Goal: Find specific page/section: Find specific page/section

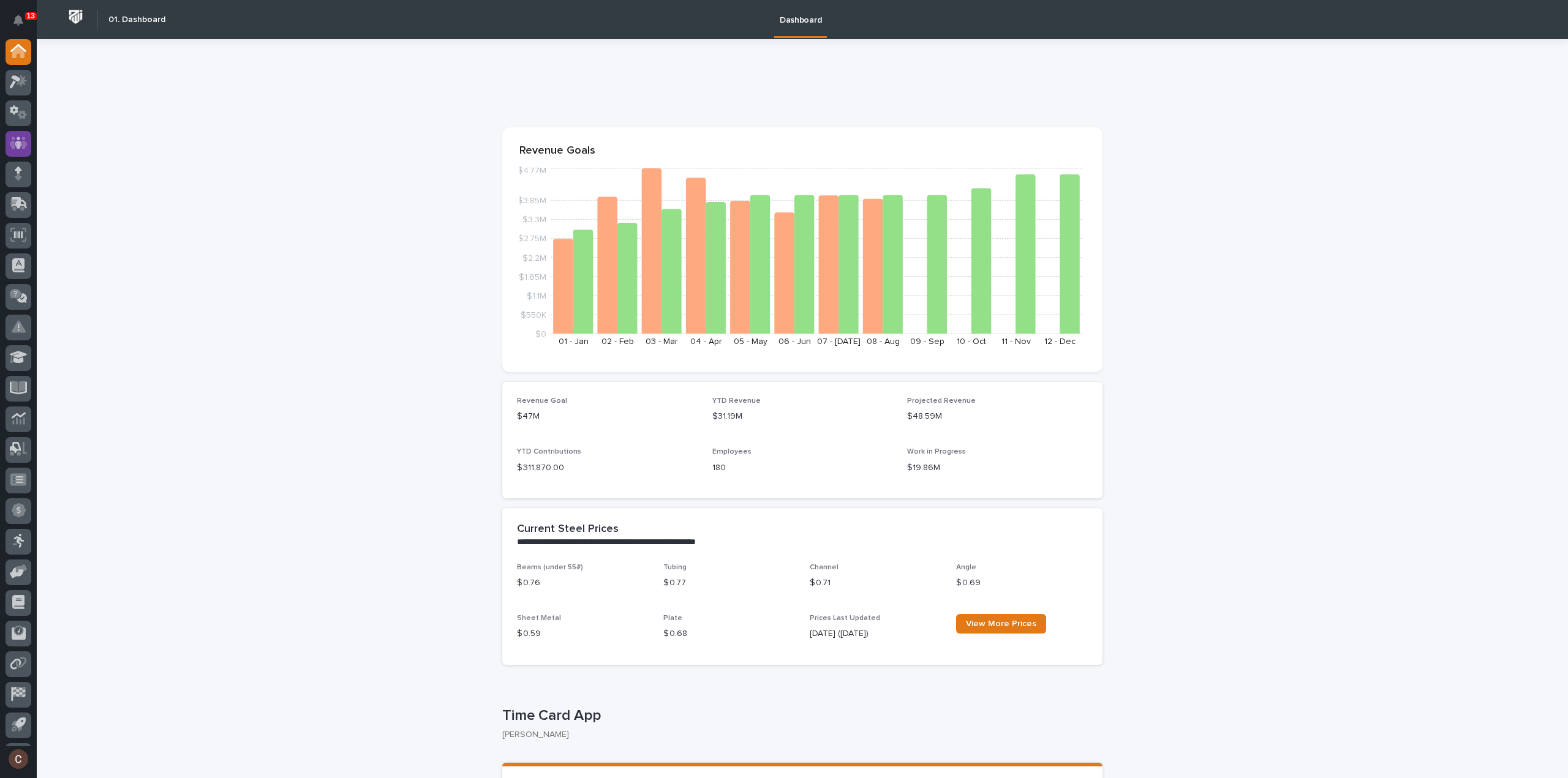
click at [8, 139] on div at bounding box center [18, 144] width 26 height 26
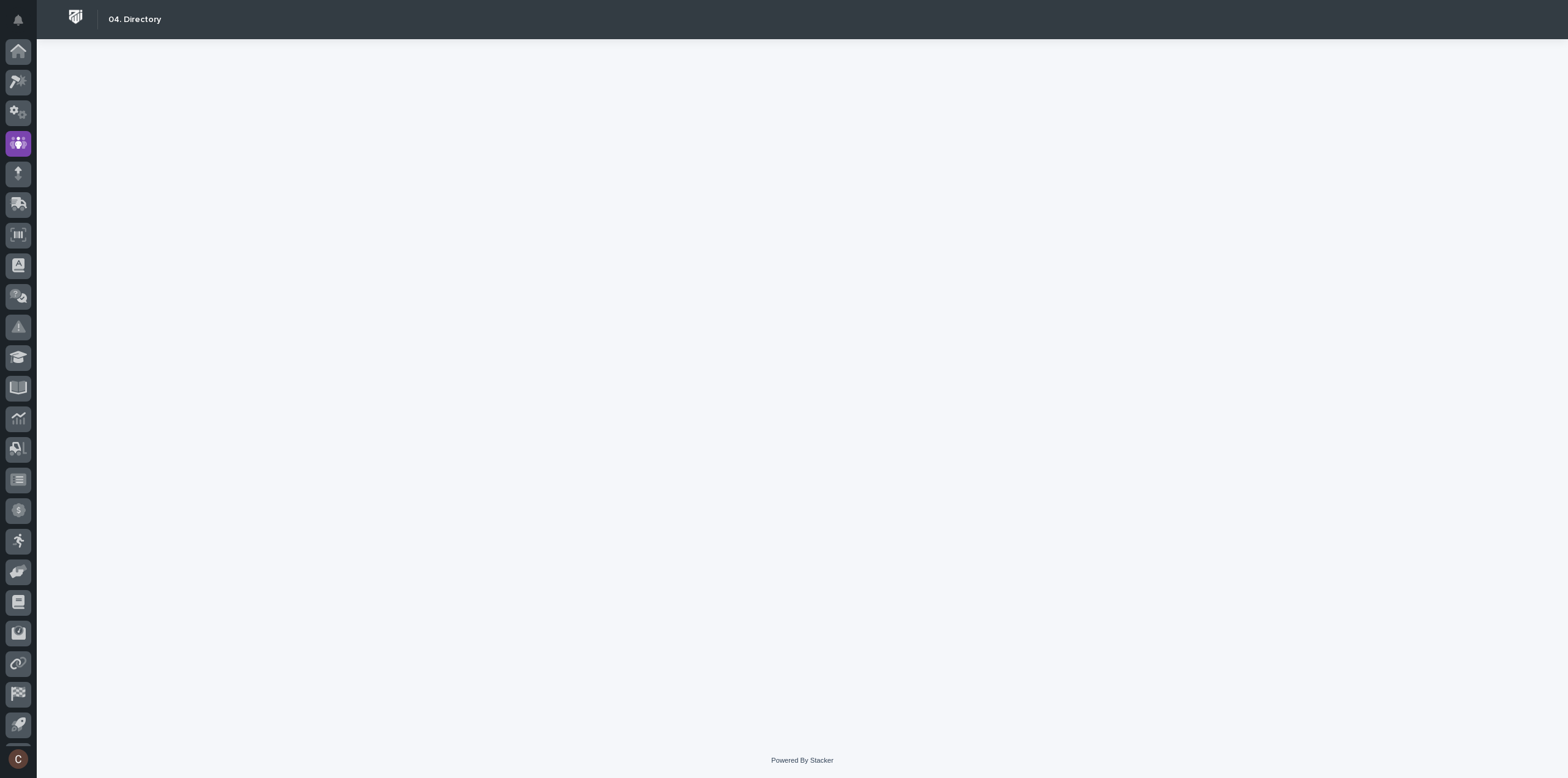
scroll to position [27, 0]
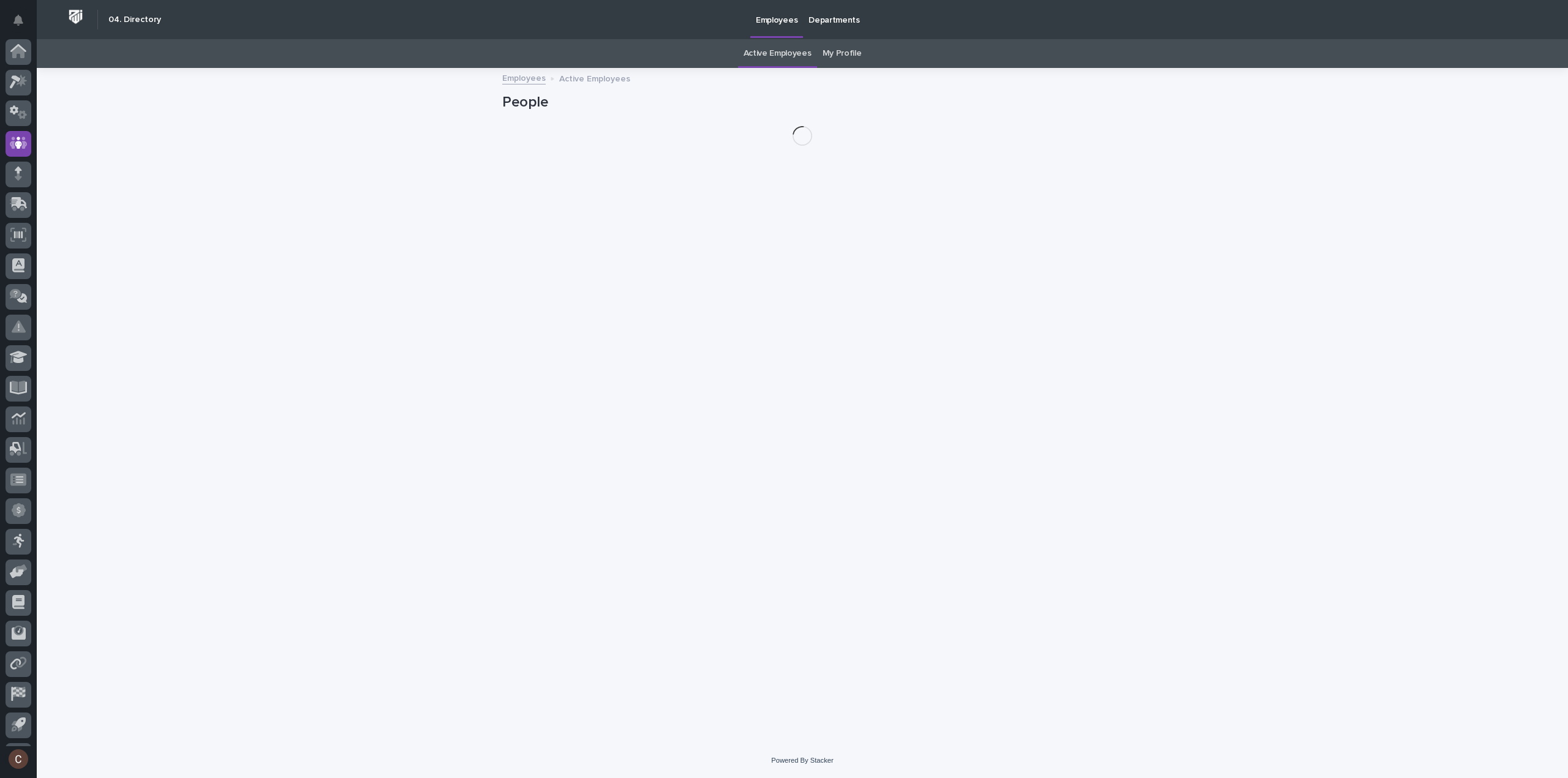
scroll to position [27, 0]
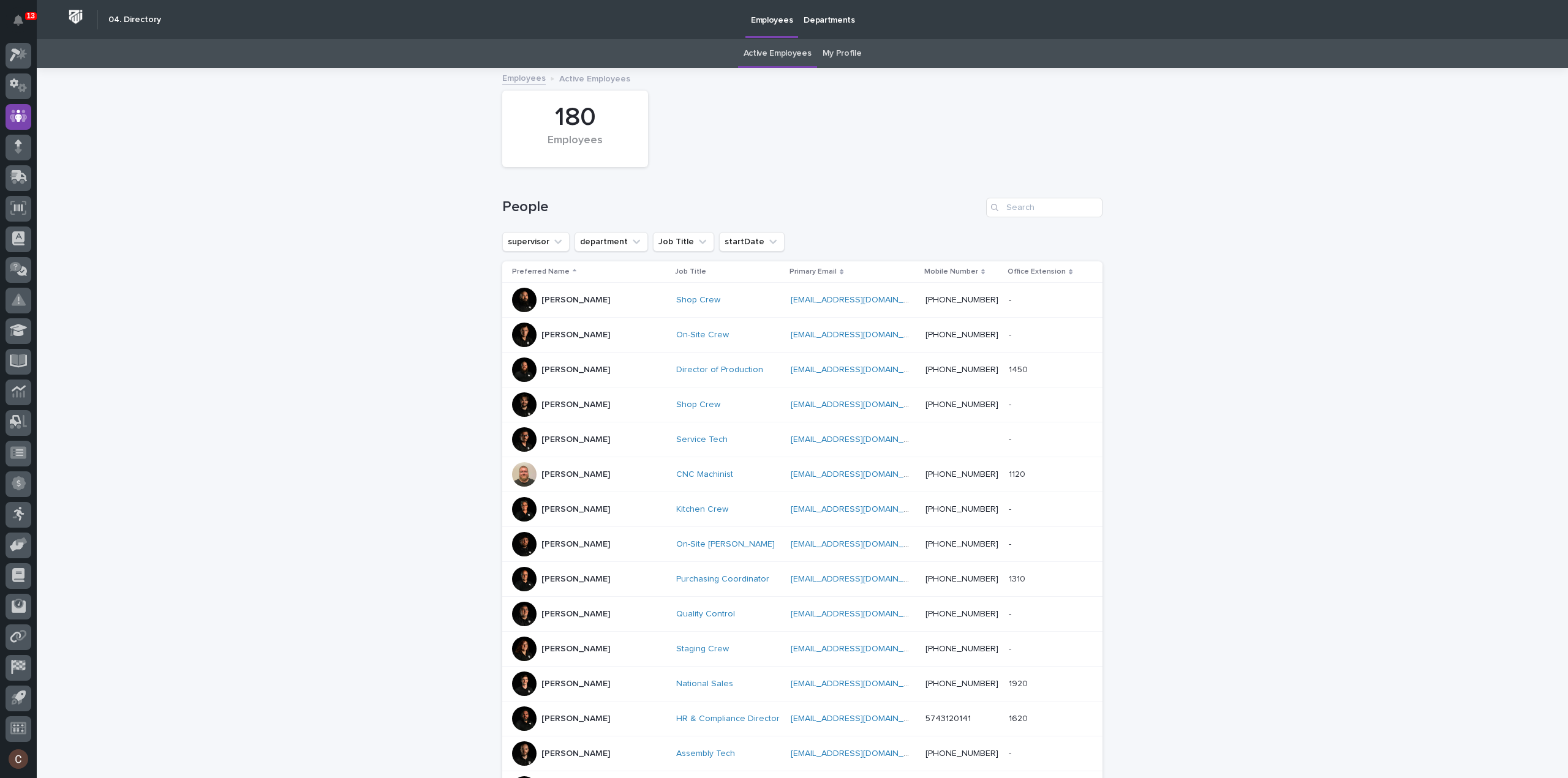
click at [524, 404] on div at bounding box center [524, 404] width 24 height 24
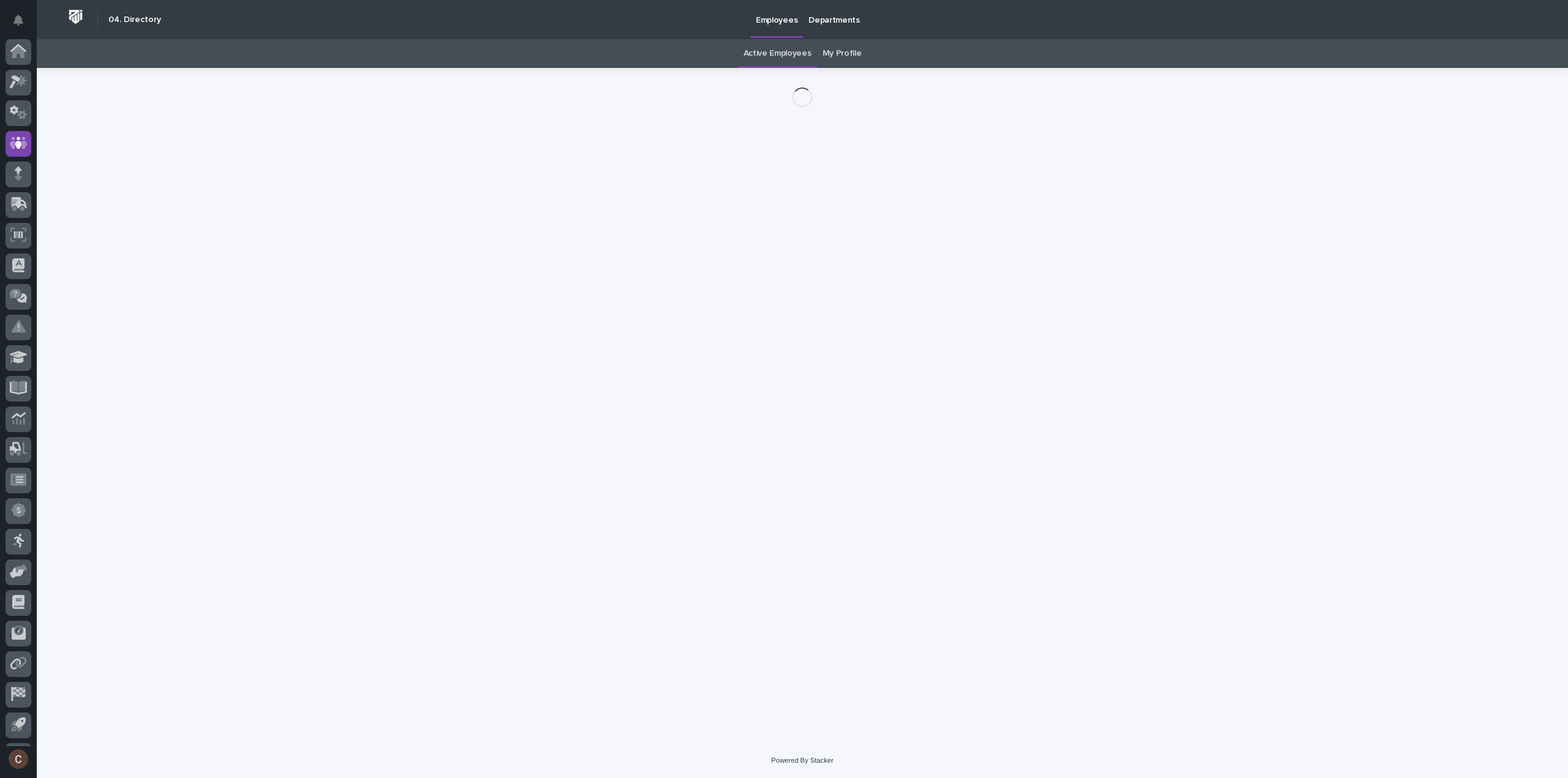
scroll to position [27, 0]
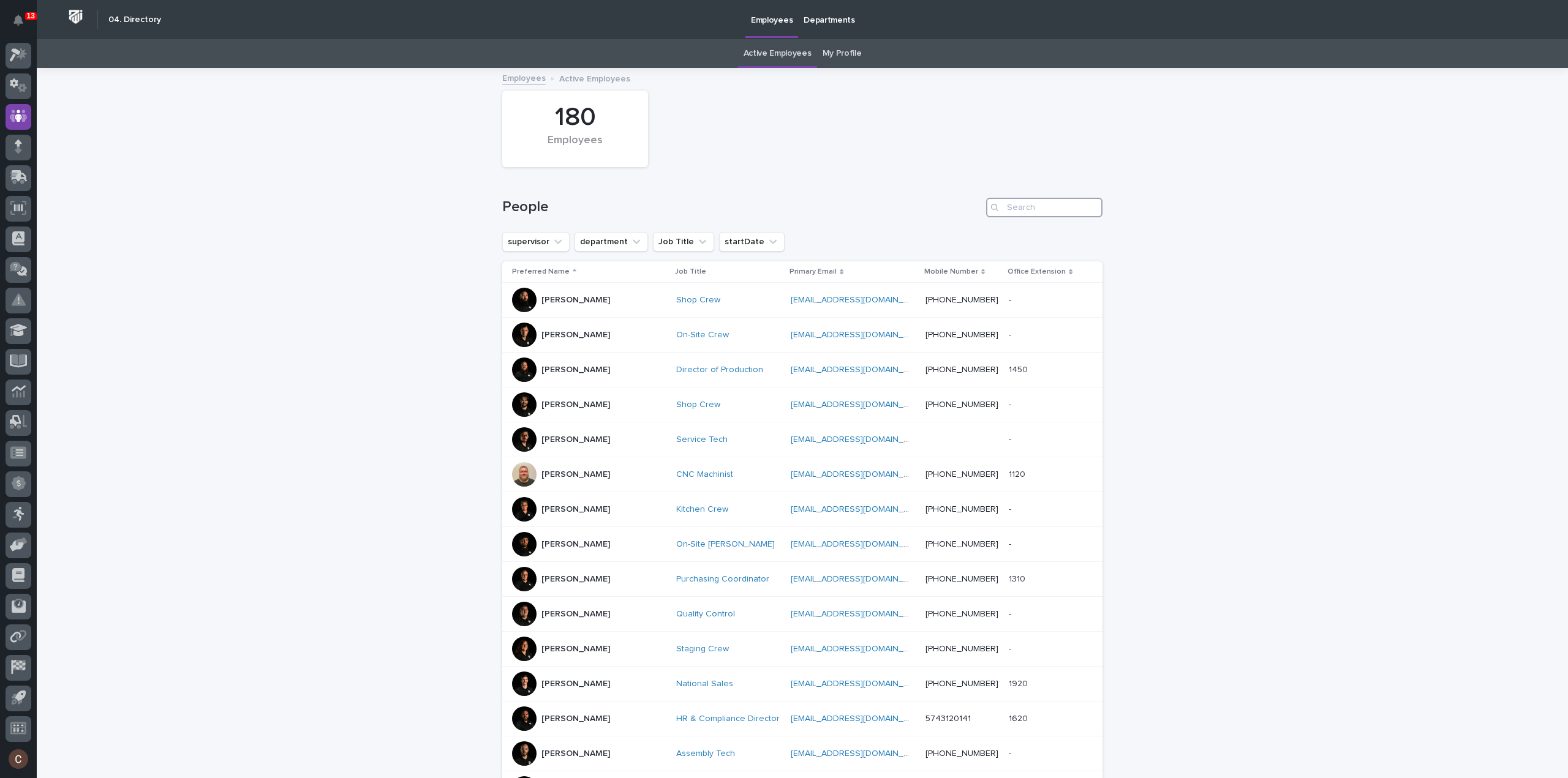
click at [1032, 202] on input "Search" at bounding box center [1044, 207] width 117 height 19
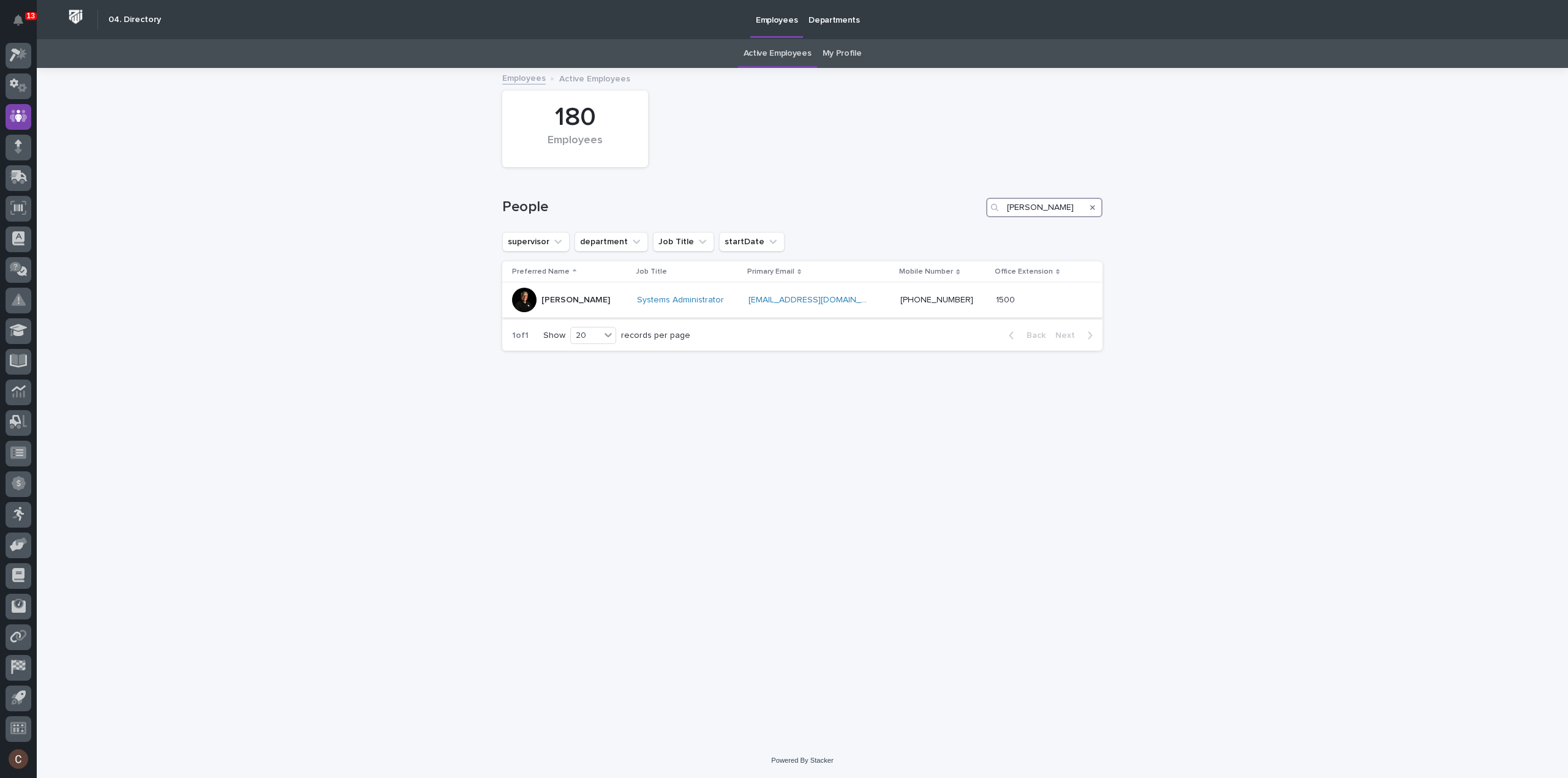
type input "[PERSON_NAME]"
click at [617, 298] on div "[PERSON_NAME]" at bounding box center [570, 300] width 115 height 24
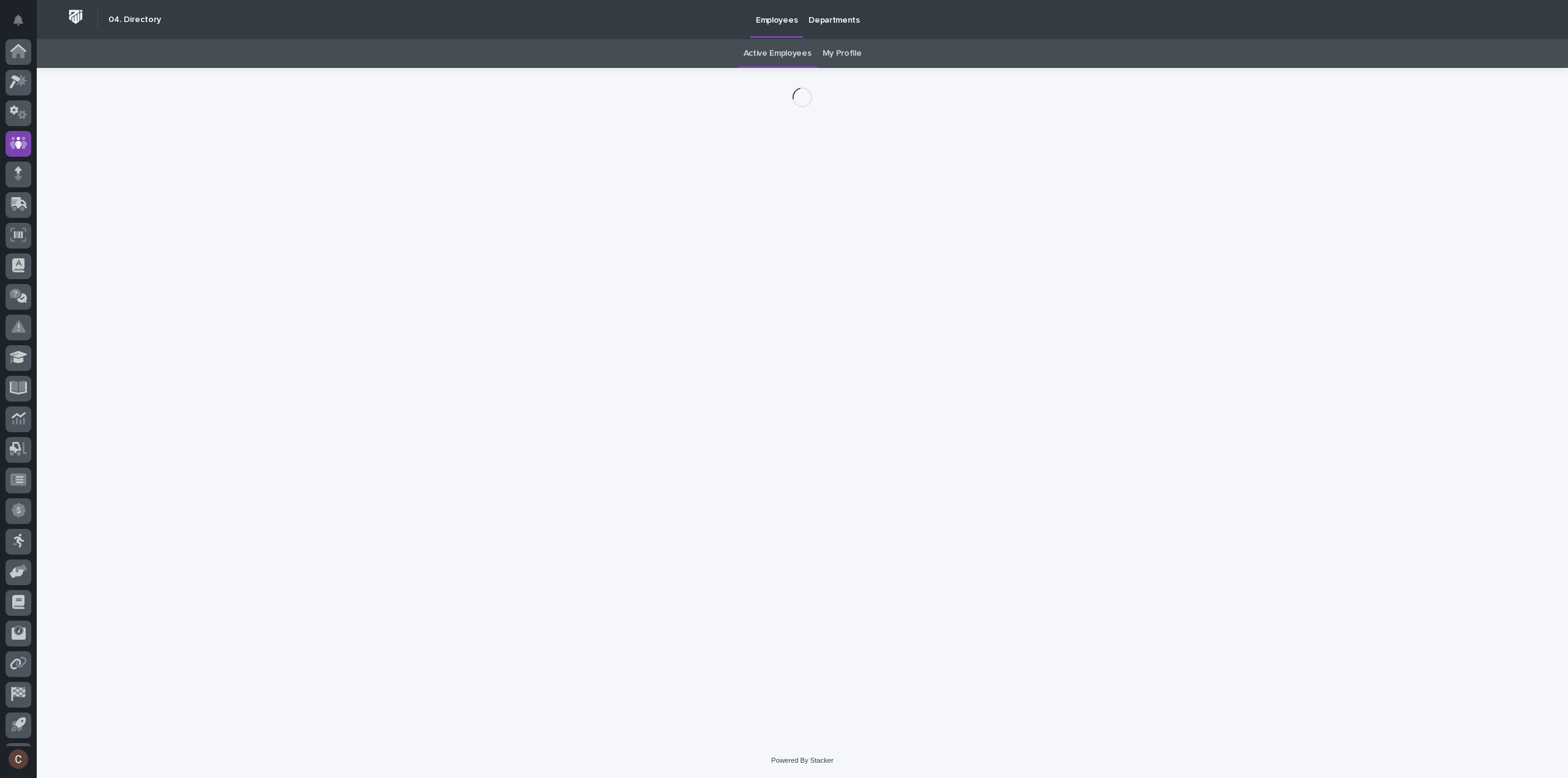
scroll to position [27, 0]
